Goal: Information Seeking & Learning: Find specific fact

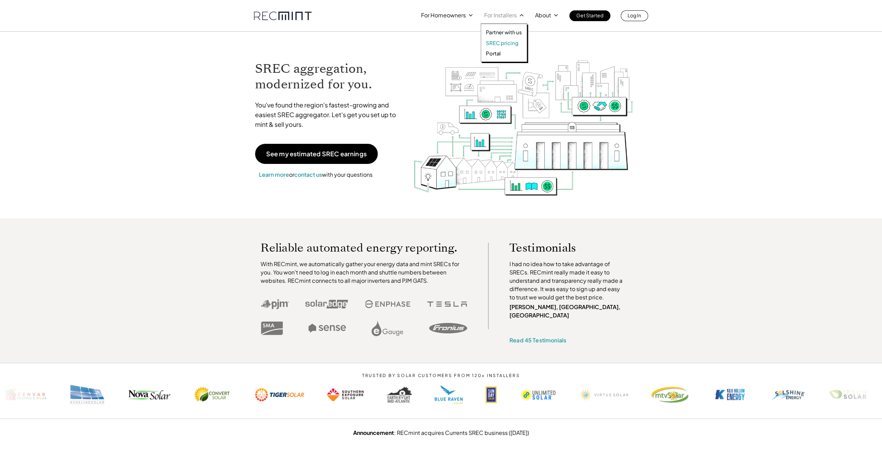
click at [504, 42] on p "SREC pricing" at bounding box center [502, 42] width 32 height 7
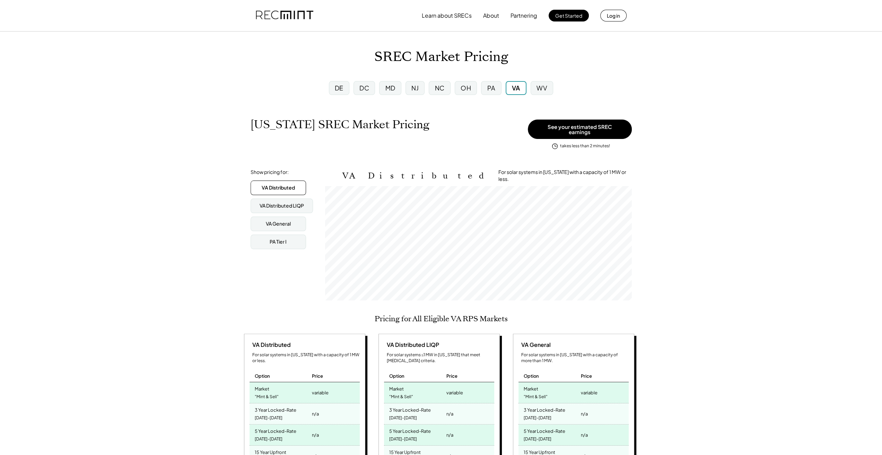
scroll to position [114, 306]
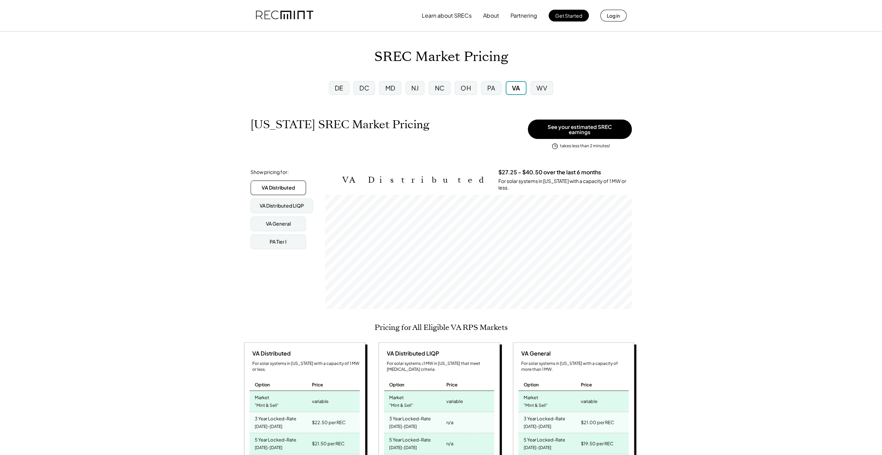
click at [394, 93] on div "MD" at bounding box center [390, 88] width 22 height 14
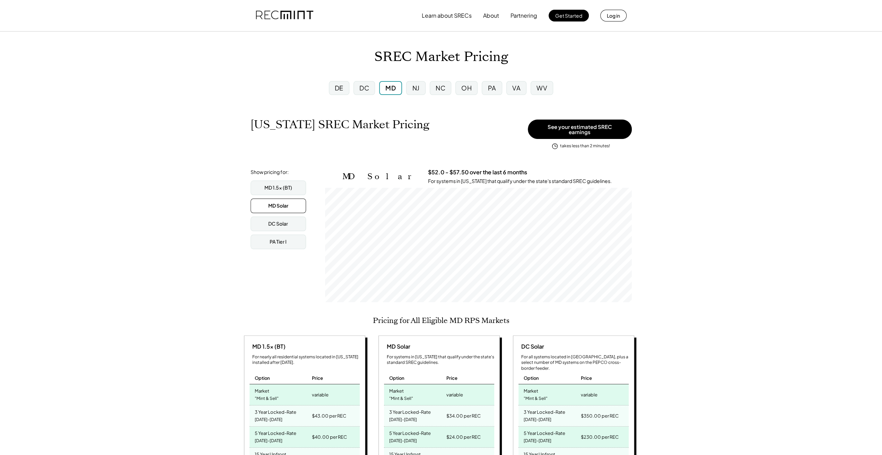
scroll to position [114, 306]
